Goal: Task Accomplishment & Management: Complete application form

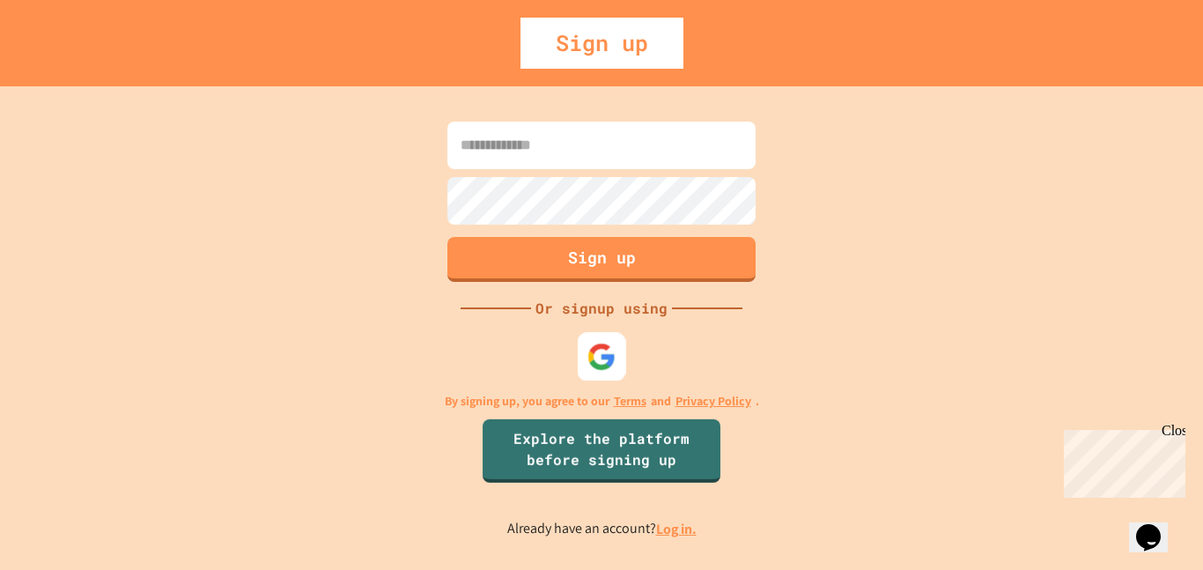
click at [602, 375] on div at bounding box center [602, 356] width 48 height 48
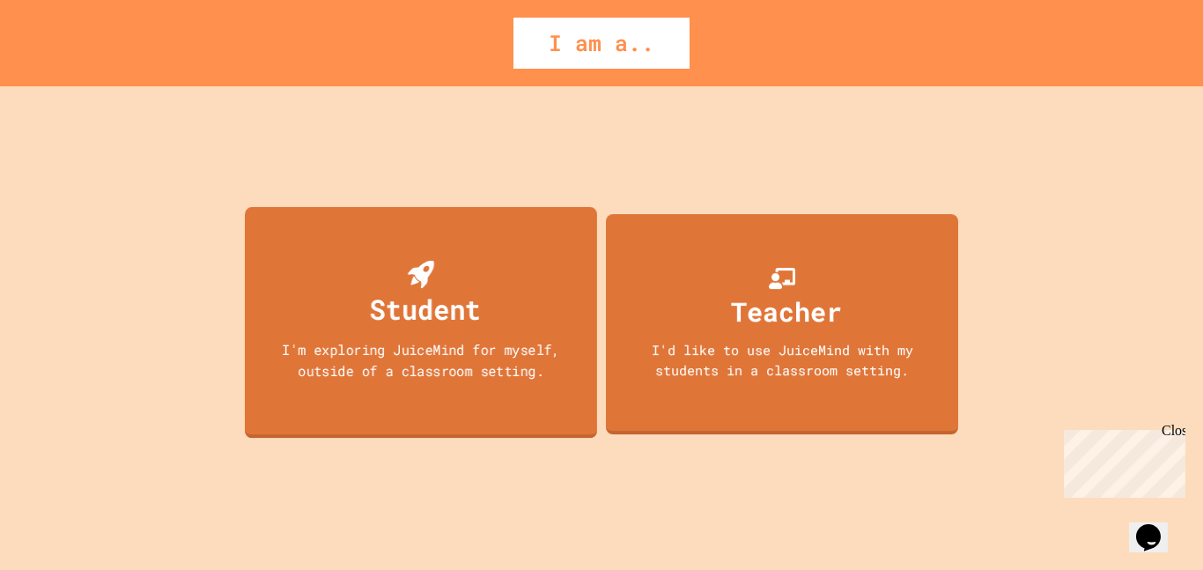
click at [490, 345] on div "I'm exploring JuiceMind for myself, outside of a classroom setting." at bounding box center [420, 359] width 317 height 41
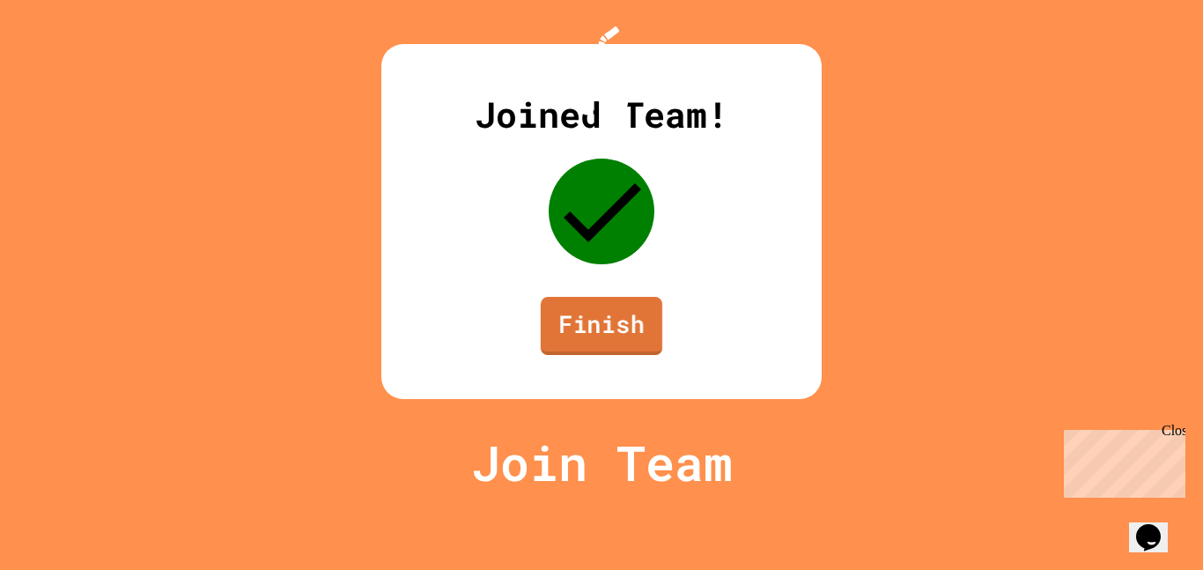
click at [612, 355] on link "Finish" at bounding box center [602, 326] width 122 height 58
